Goal: Task Accomplishment & Management: Manage account settings

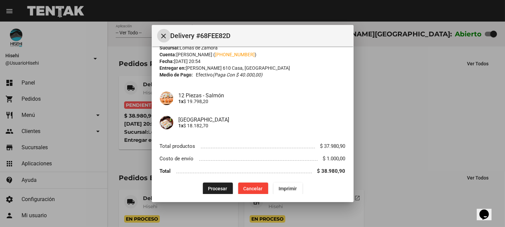
scroll to position [23, 0]
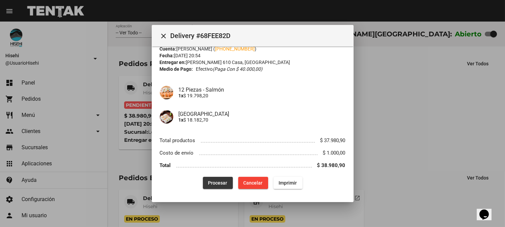
click at [215, 187] on button "Procesar" at bounding box center [218, 183] width 30 height 12
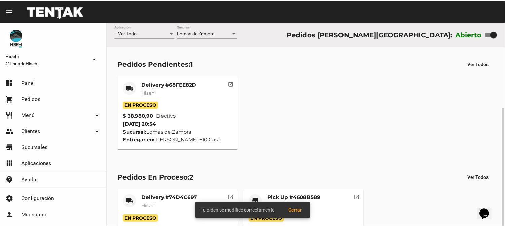
scroll to position [47, 0]
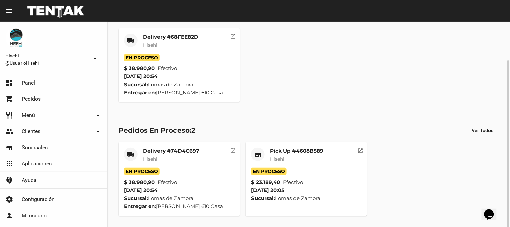
click at [174, 45] on mat-card-subtitle "Hisehi" at bounding box center [171, 45] width 56 height 7
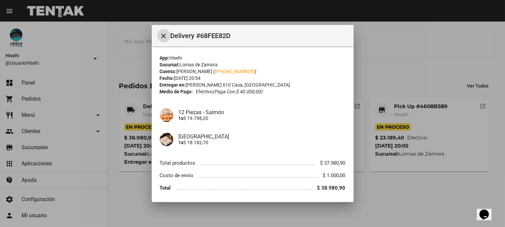
scroll to position [3, 0]
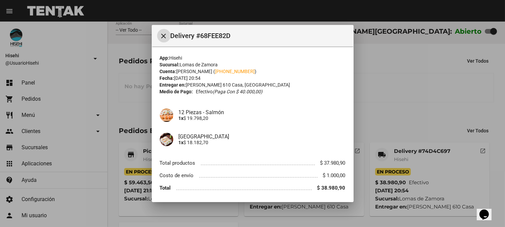
click at [134, 104] on div at bounding box center [252, 113] width 505 height 227
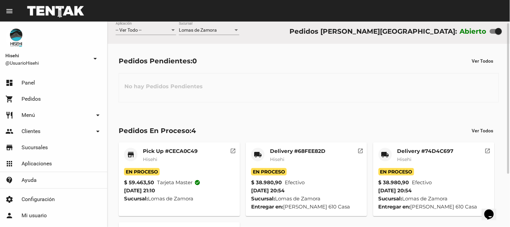
click at [146, 168] on span "En Proceso" at bounding box center [142, 171] width 36 height 7
click at [147, 152] on mat-card-title "Pick Up #CECA0C49" at bounding box center [170, 151] width 55 height 7
